Goal: Information Seeking & Learning: Learn about a topic

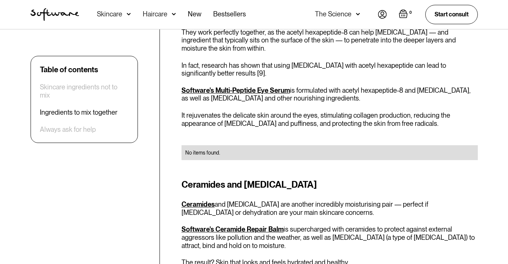
scroll to position [1770, 0]
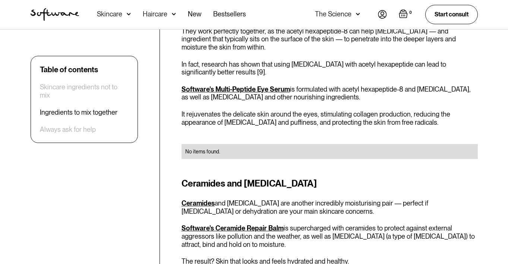
click at [250, 85] on link "Software's Multi-Peptide Eye Serum" at bounding box center [235, 89] width 108 height 8
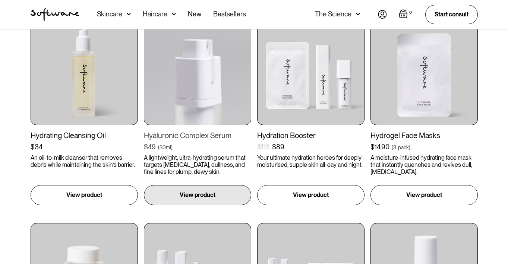
scroll to position [373, 0]
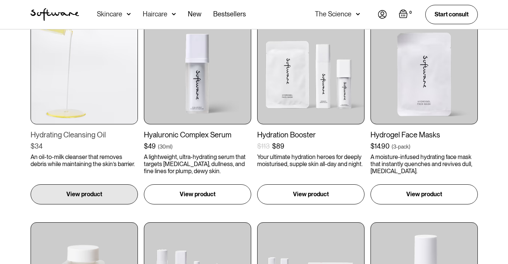
click at [105, 62] on img at bounding box center [84, 70] width 107 height 107
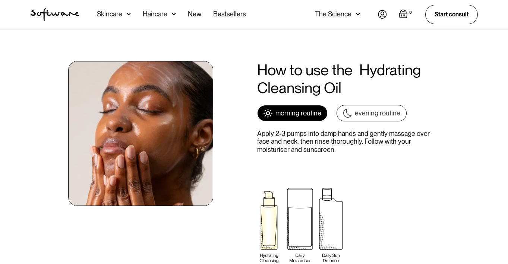
scroll to position [757, 0]
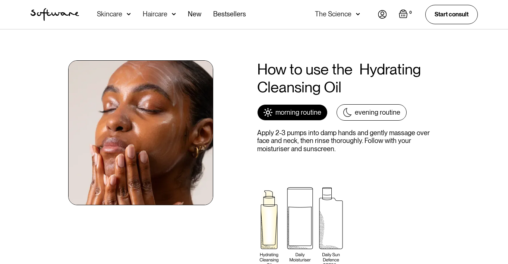
click at [374, 109] on div "evening routine" at bounding box center [377, 112] width 45 height 8
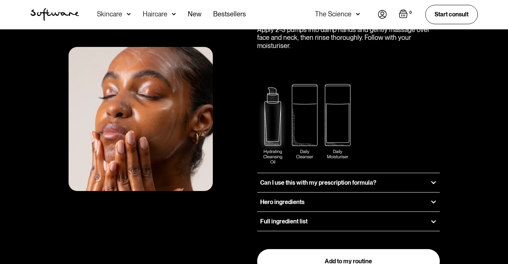
scroll to position [867, 0]
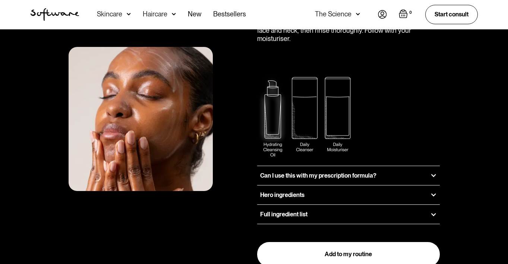
click at [371, 176] on h3 "Can I use this with my prescription formula?" at bounding box center [318, 175] width 116 height 7
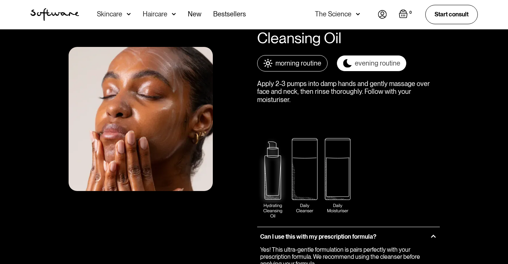
scroll to position [789, 0]
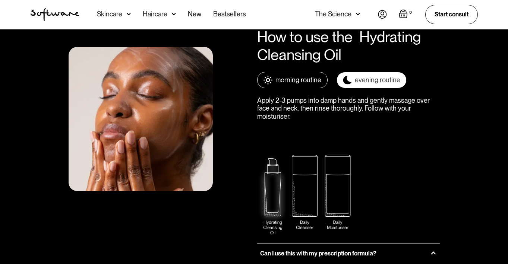
click at [314, 80] on div "morning routine" at bounding box center [298, 80] width 46 height 8
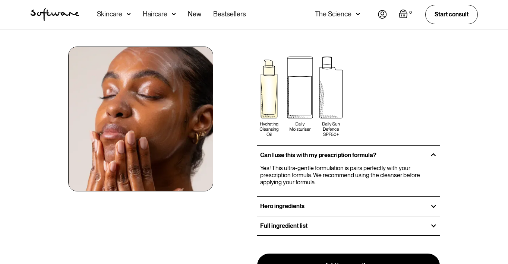
scroll to position [889, 0]
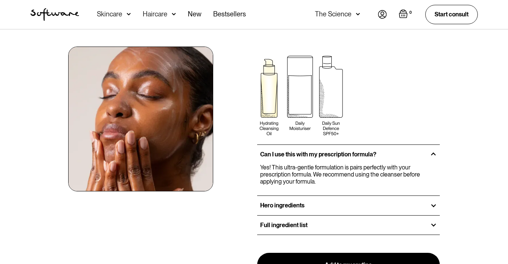
click at [326, 201] on div "Hero ingredients" at bounding box center [348, 205] width 183 height 19
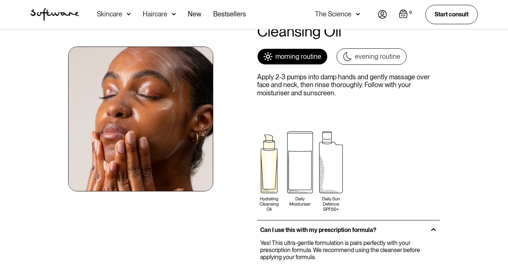
scroll to position [767, 0]
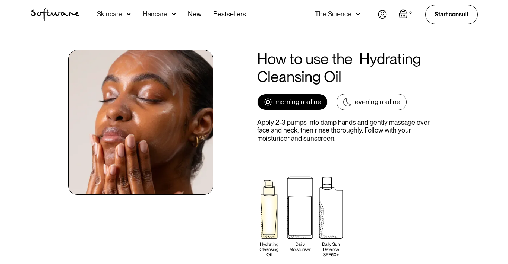
click at [346, 101] on img at bounding box center [347, 102] width 9 height 9
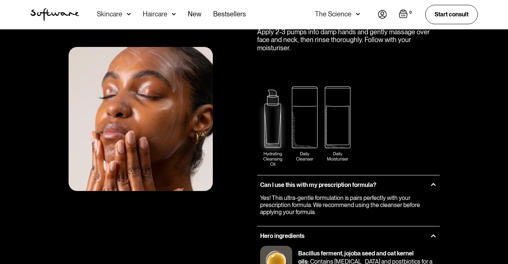
scroll to position [843, 0]
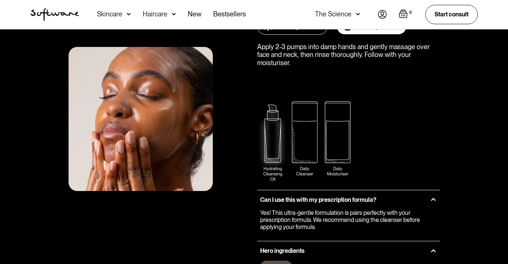
click at [311, 34] on link "morning routine" at bounding box center [292, 26] width 70 height 16
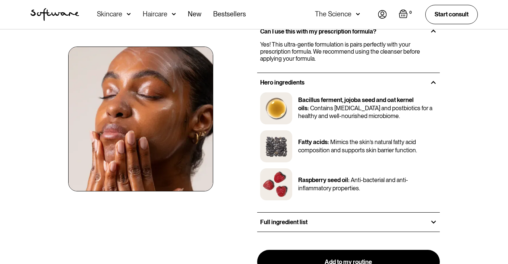
scroll to position [1013, 0]
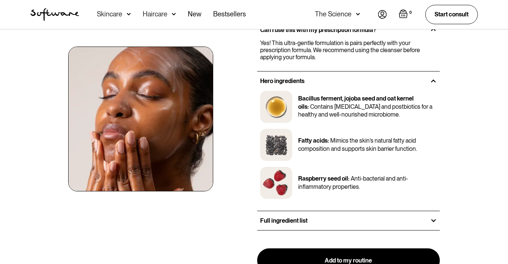
click at [366, 220] on div "Full ingredient list" at bounding box center [348, 220] width 183 height 19
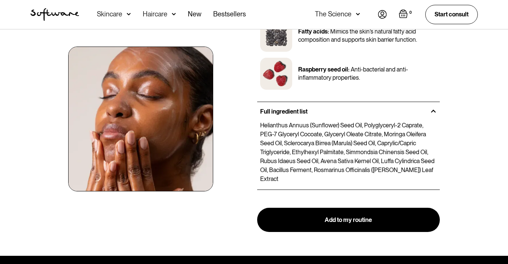
scroll to position [1123, 0]
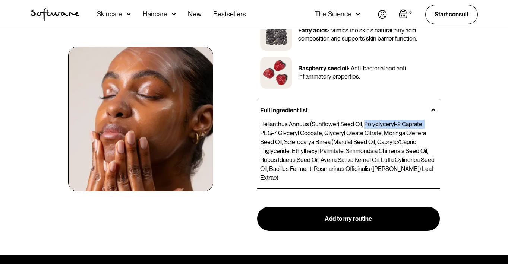
drag, startPoint x: 364, startPoint y: 125, endPoint x: 428, endPoint y: 124, distance: 64.4
click at [428, 124] on p "Helianthus Annuus (Sunflower) Seed Oil, Polyglyceryl-2 Caprate, PEG-7 Glyceryl …" at bounding box center [348, 151] width 177 height 63
copy p "Polyglyceryl-2 Caprate,"
click at [303, 143] on p "Helianthus Annuus (Sunflower) Seed Oil, Polyglyceryl-2 Caprate, PEG-7 Glyceryl …" at bounding box center [348, 151] width 177 height 63
drag, startPoint x: 260, startPoint y: 134, endPoint x: 321, endPoint y: 133, distance: 61.5
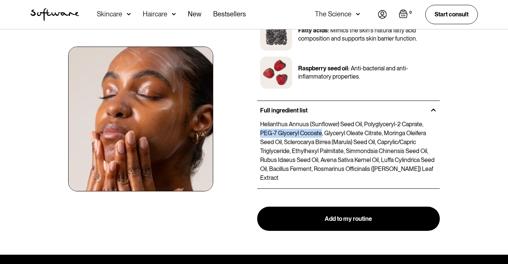
click at [321, 133] on div "Helianthus Annuus (Sunflower) Seed Oil, Polyglyceryl-2 Caprate, PEG-7 Glyceryl …" at bounding box center [348, 151] width 183 height 63
copy p "PEG-7 Glyceryl Cocoate"
drag, startPoint x: 363, startPoint y: 124, endPoint x: 422, endPoint y: 120, distance: 58.6
click at [422, 120] on p "Helianthus Annuus (Sunflower) Seed Oil, Polyglyceryl-2 Caprate, PEG-7 Glyceryl …" at bounding box center [348, 151] width 177 height 63
copy p "Polyglyceryl-2 Caprate,"
